Goal: Task Accomplishment & Management: Use online tool/utility

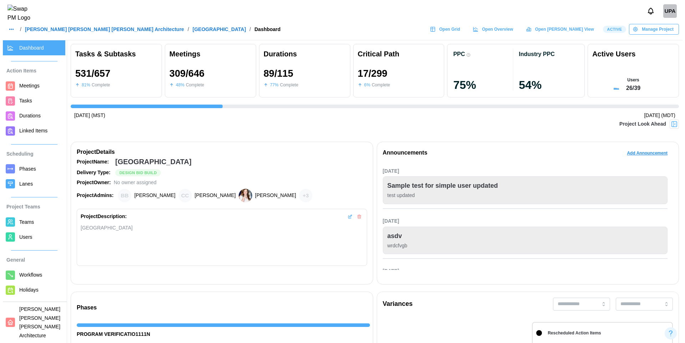
scroll to position [0, 6973]
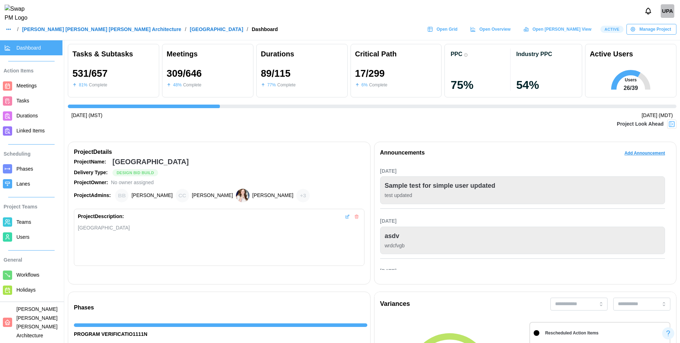
click at [24, 117] on span "Durations" at bounding box center [26, 116] width 21 height 6
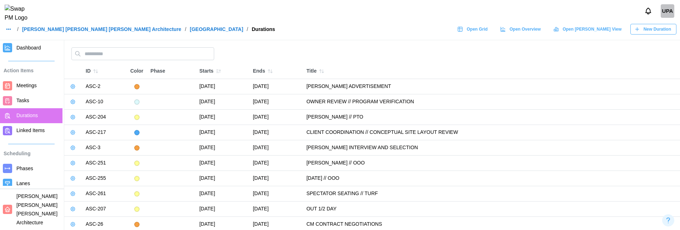
click at [651, 32] on span "New Duration" at bounding box center [656, 29] width 27 height 10
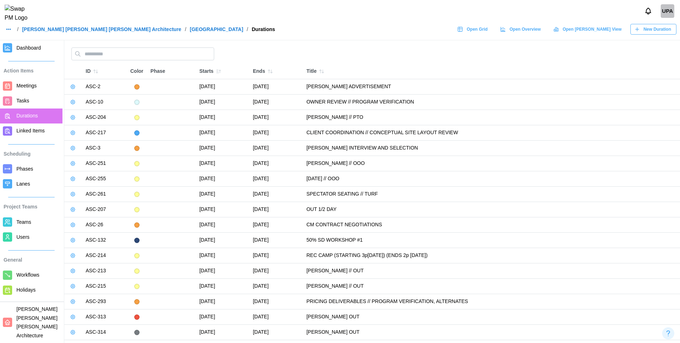
click at [663, 32] on span "New Duration" at bounding box center [656, 29] width 27 height 10
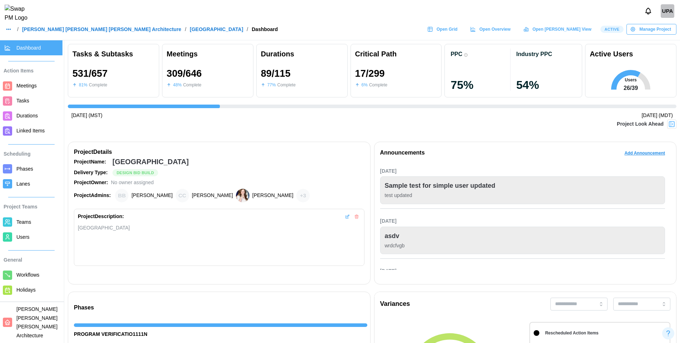
scroll to position [0, 6973]
